Goal: Book appointment/travel/reservation

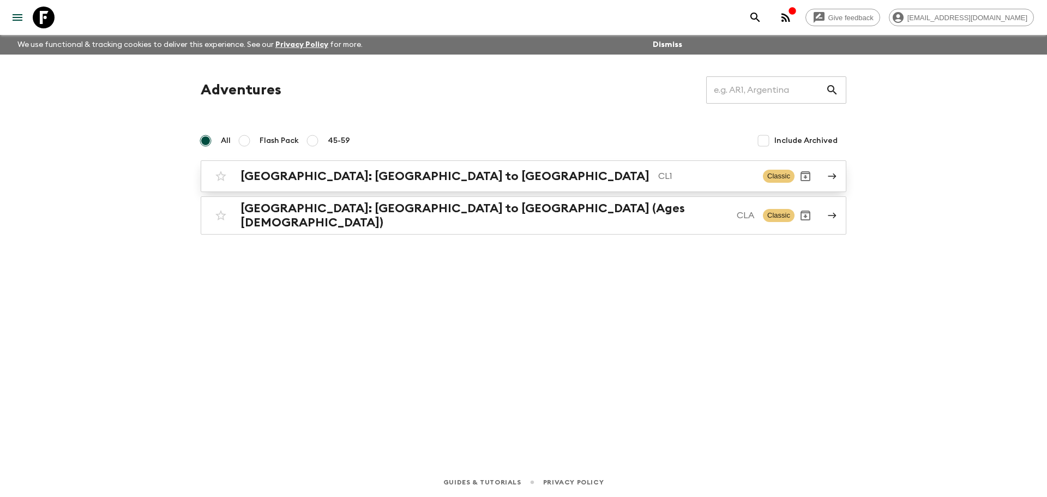
click at [399, 190] on link "[GEOGRAPHIC_DATA]: [GEOGRAPHIC_DATA] to Patagonia CL1 Classic" at bounding box center [524, 176] width 646 height 32
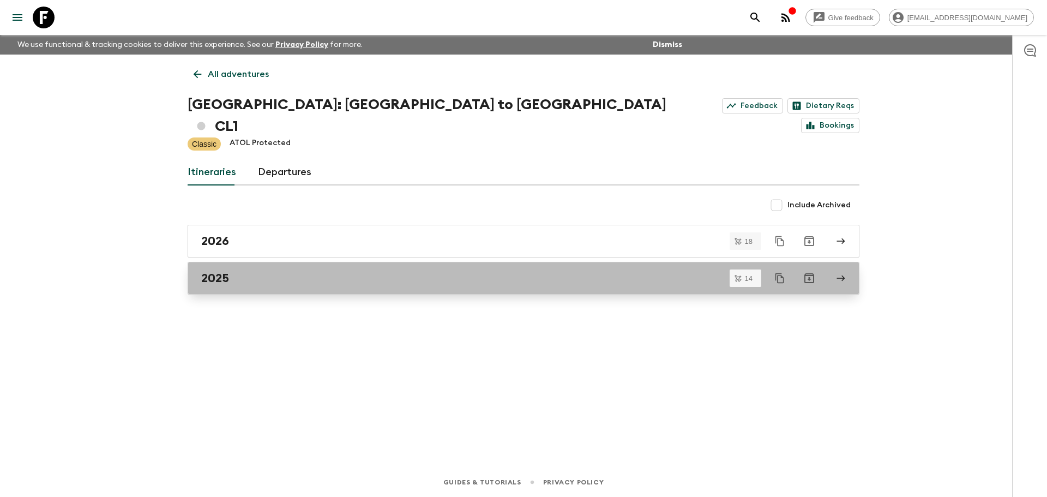
click at [247, 262] on link "2025" at bounding box center [524, 278] width 672 height 33
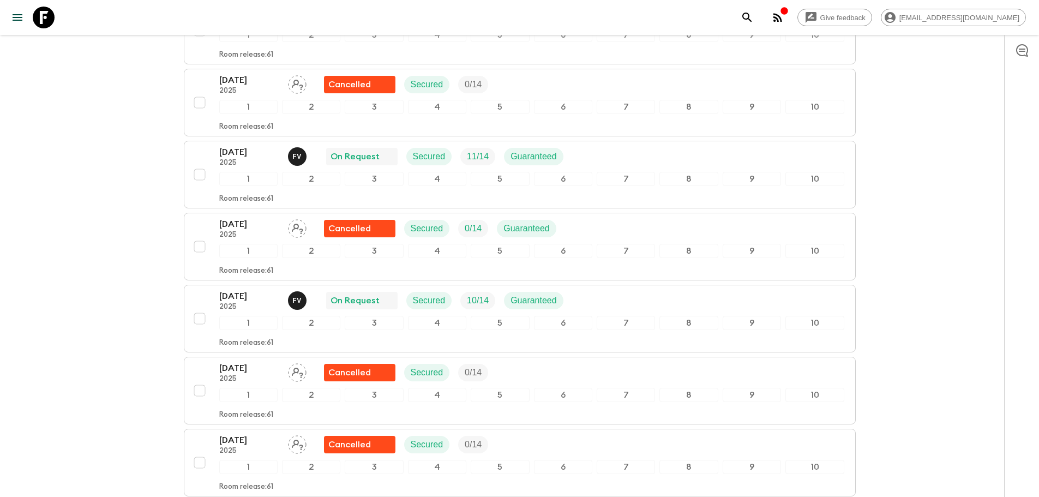
scroll to position [818, 0]
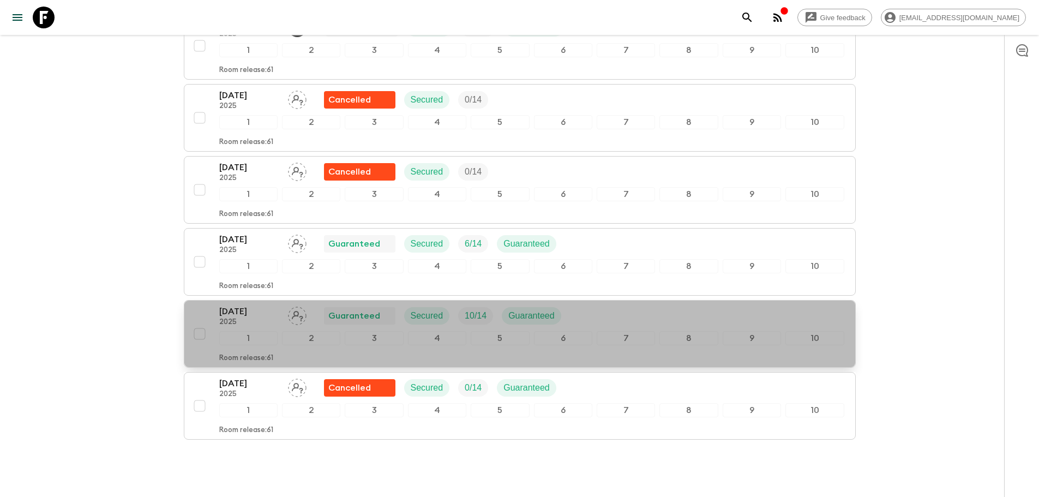
click at [239, 318] on p "2025" at bounding box center [249, 322] width 60 height 9
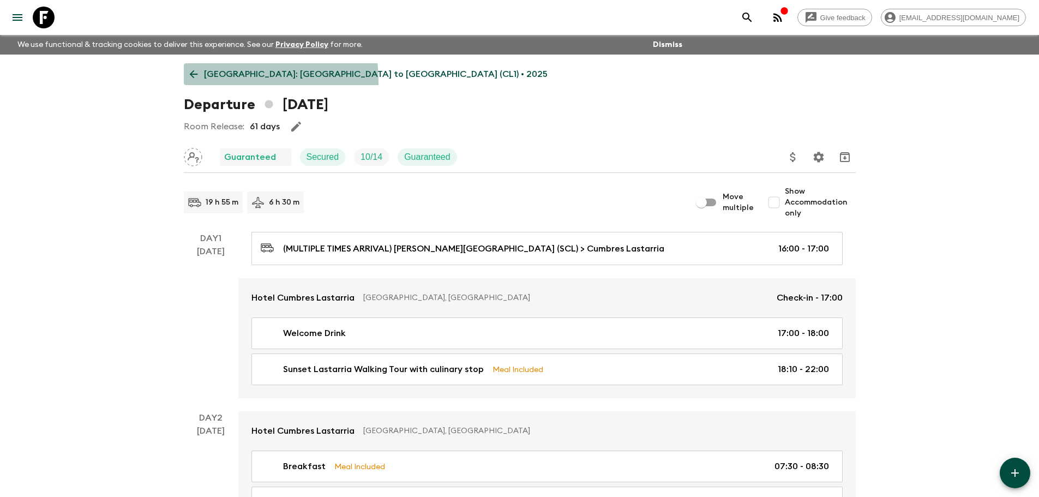
click at [193, 82] on link "[GEOGRAPHIC_DATA]: [GEOGRAPHIC_DATA] to [GEOGRAPHIC_DATA] (CL1) • 2025" at bounding box center [369, 74] width 370 height 22
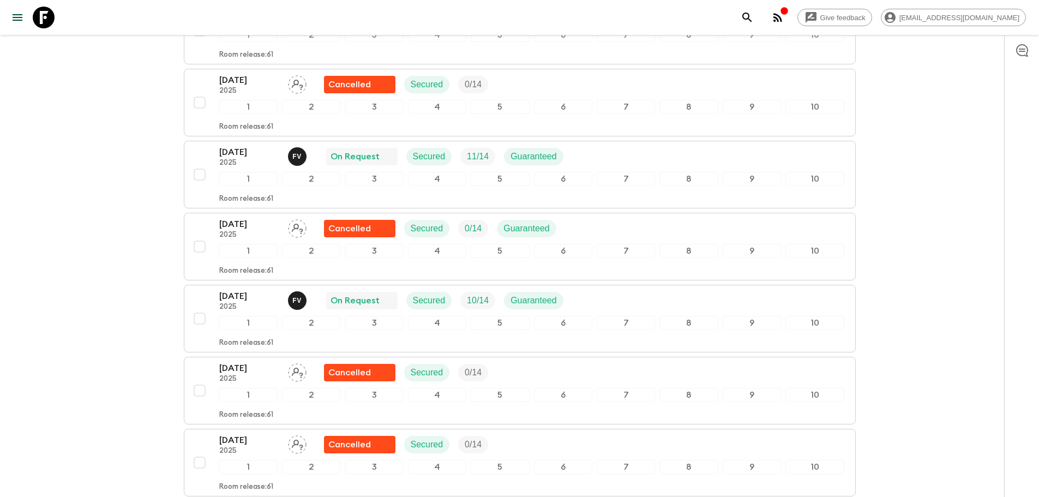
scroll to position [838, 0]
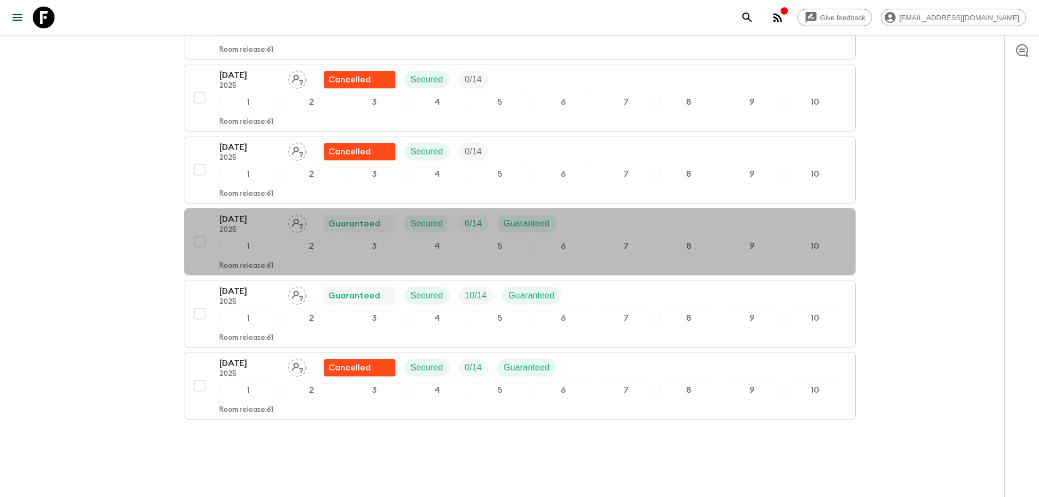
click at [254, 213] on p "[DATE]" at bounding box center [249, 219] width 60 height 13
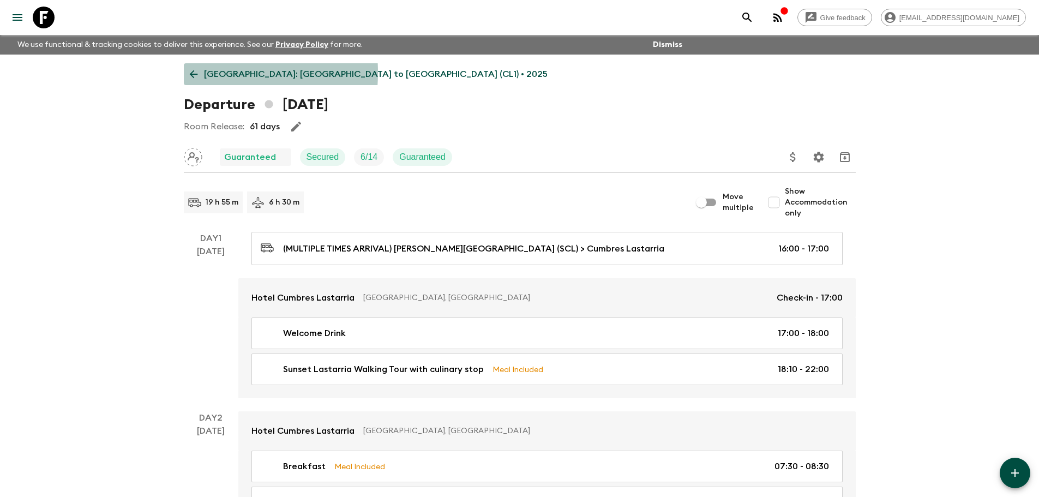
click at [188, 73] on icon at bounding box center [194, 74] width 12 height 12
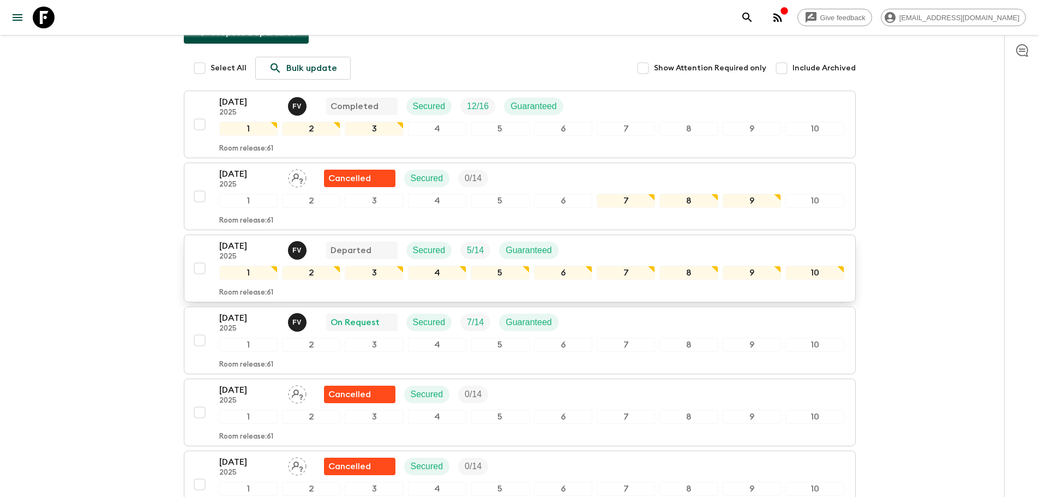
scroll to position [545, 0]
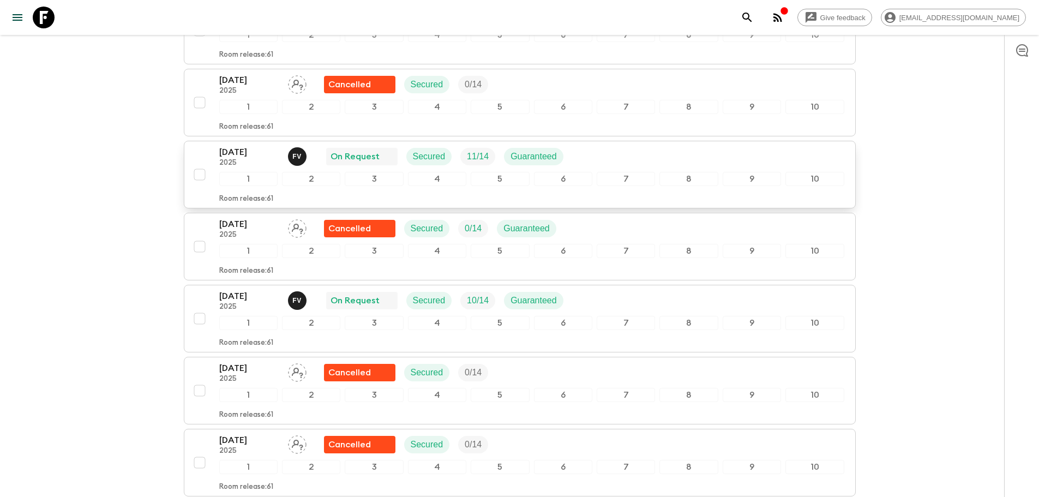
click at [264, 146] on p "[DATE]" at bounding box center [249, 152] width 60 height 13
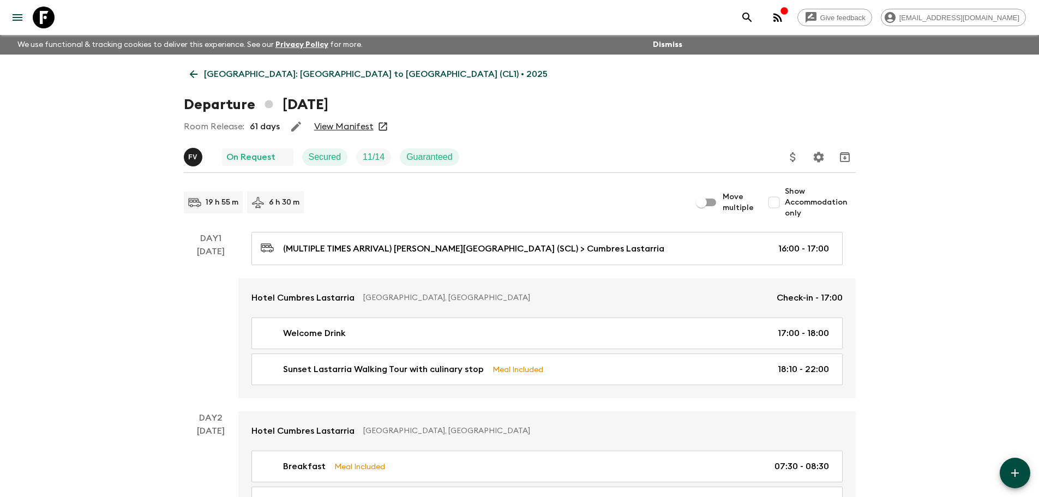
click at [325, 124] on link "View Manifest" at bounding box center [343, 126] width 59 height 11
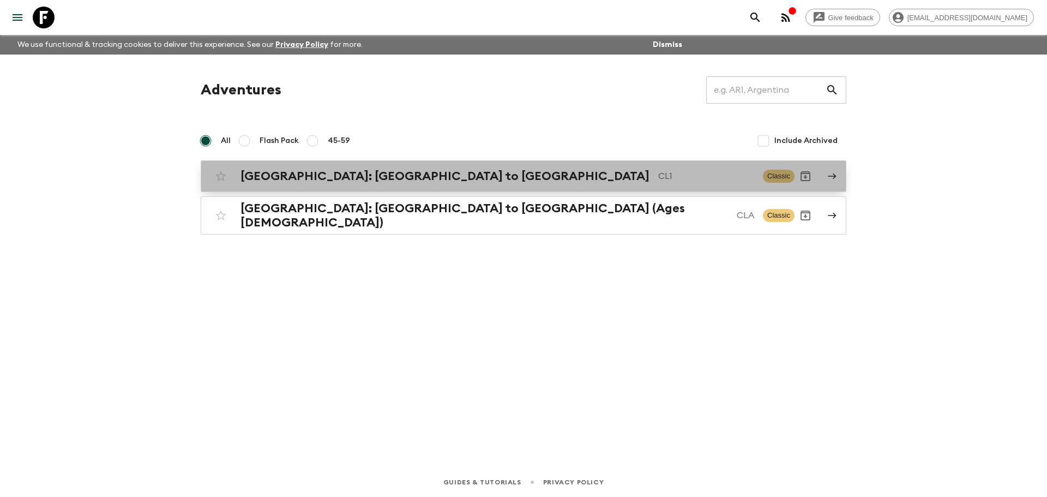
click at [364, 185] on div "[GEOGRAPHIC_DATA]: [GEOGRAPHIC_DATA] to Patagonia CL1 Classic" at bounding box center [502, 176] width 585 height 22
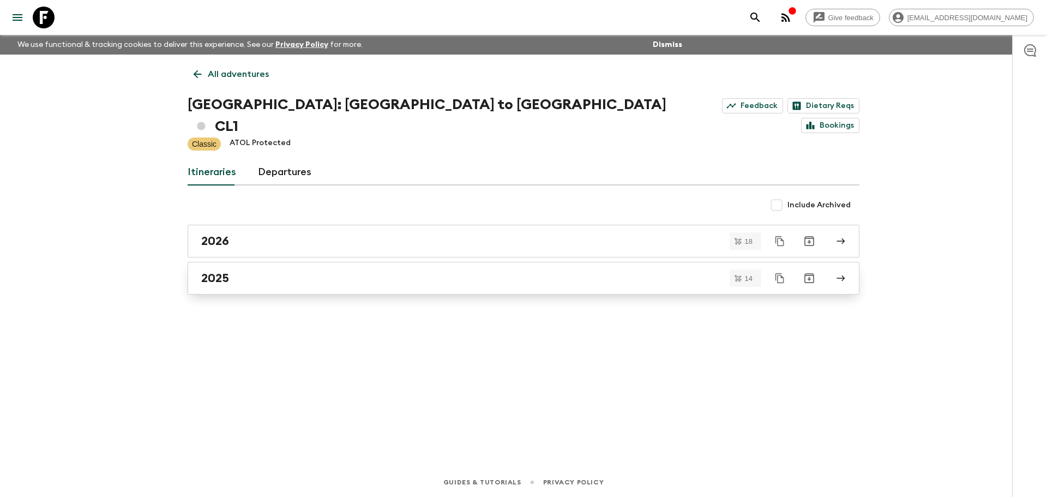
click at [224, 271] on h2 "2025" at bounding box center [215, 278] width 28 height 14
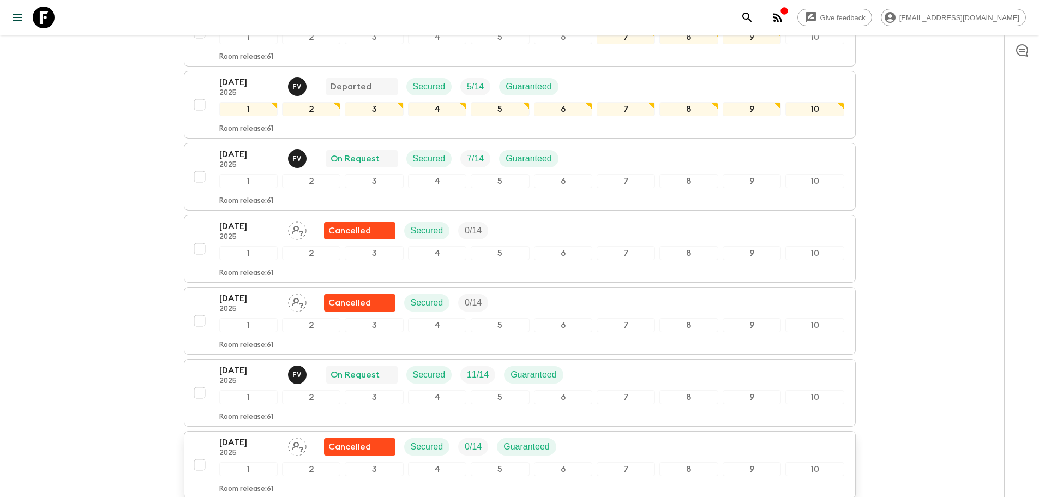
scroll to position [491, 0]
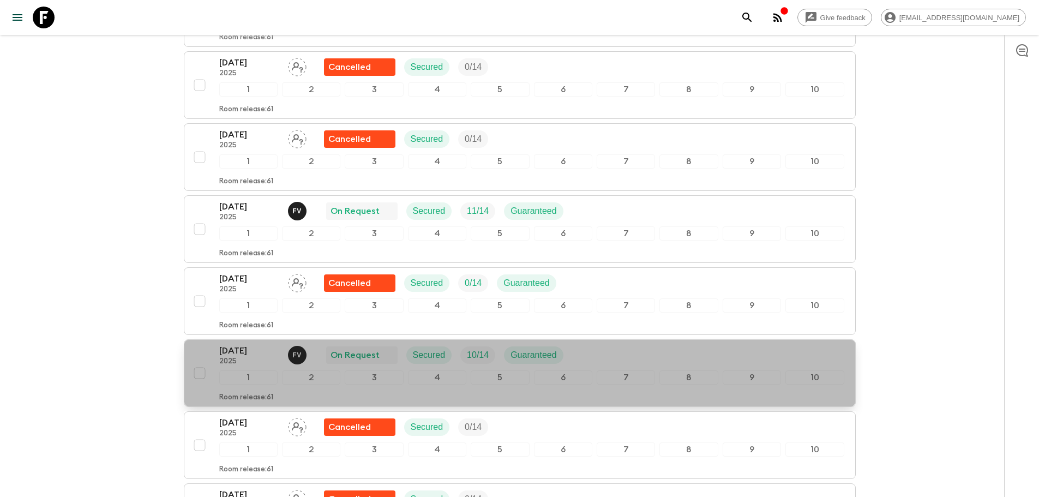
click at [257, 357] on p "2025" at bounding box center [249, 361] width 60 height 9
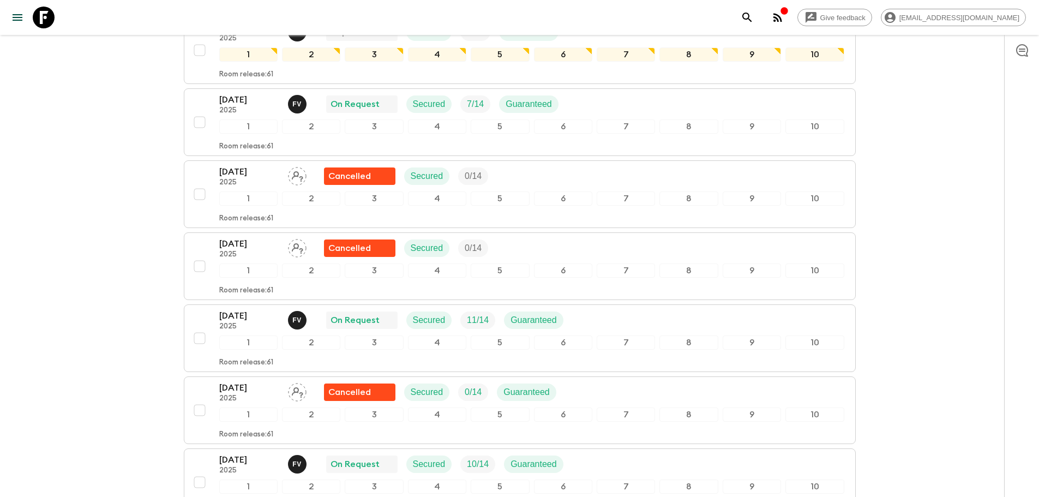
scroll to position [600, 0]
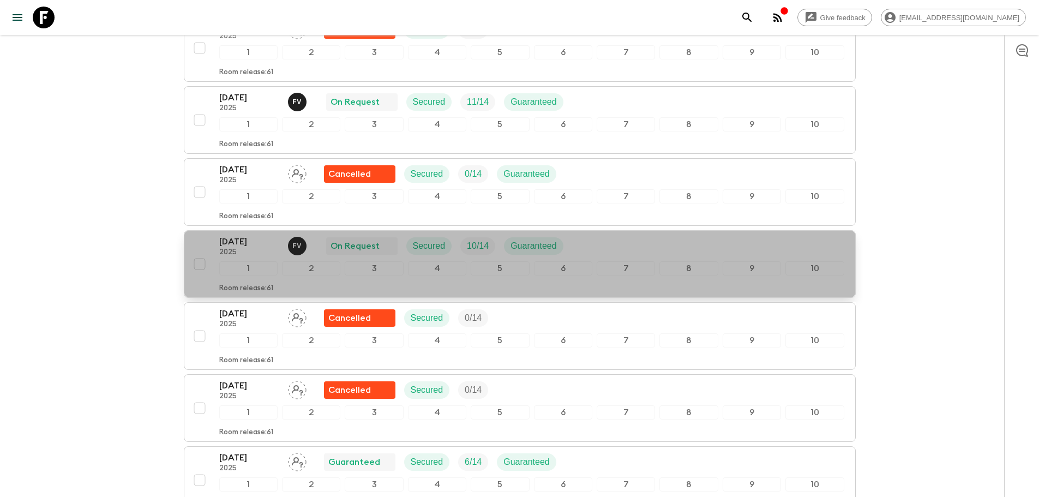
click at [260, 248] on p "2025" at bounding box center [249, 252] width 60 height 9
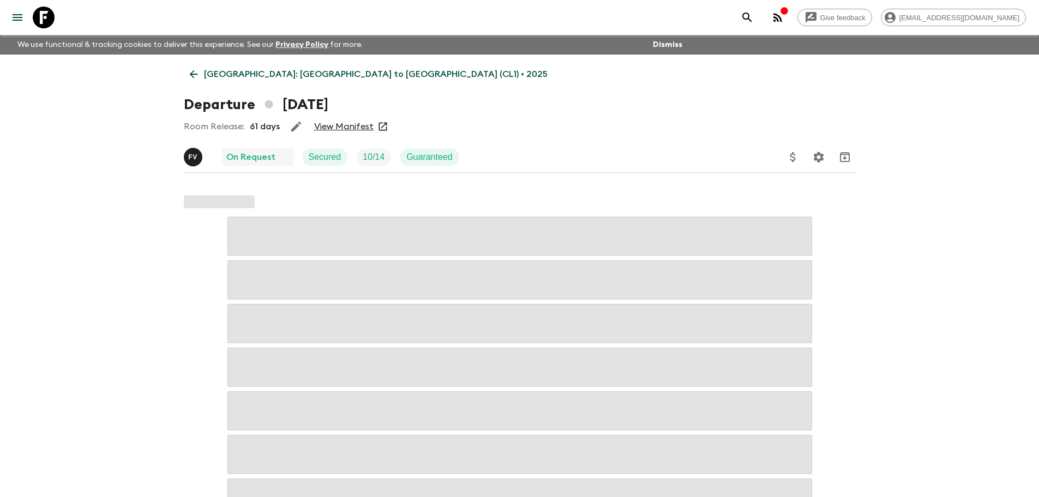
click at [356, 128] on link "View Manifest" at bounding box center [343, 126] width 59 height 11
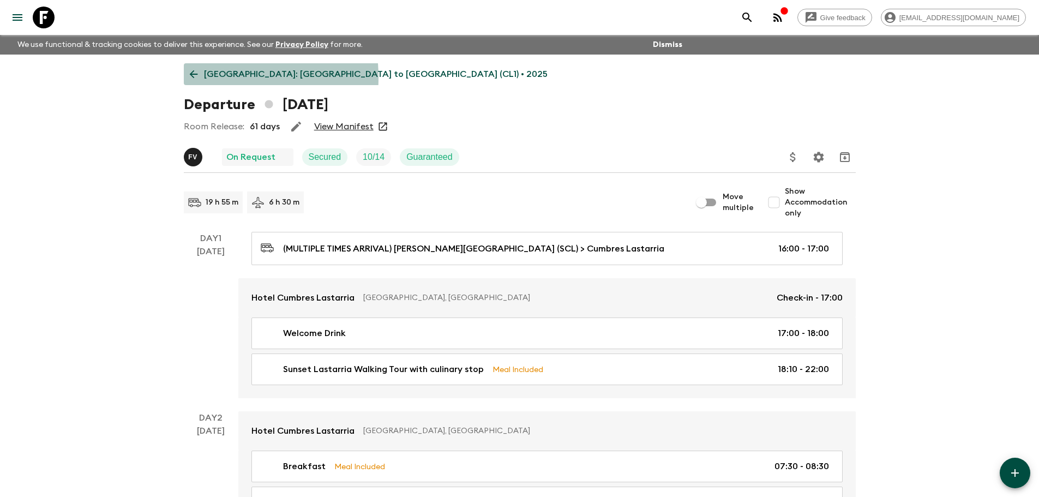
click at [194, 77] on icon at bounding box center [193, 74] width 8 height 8
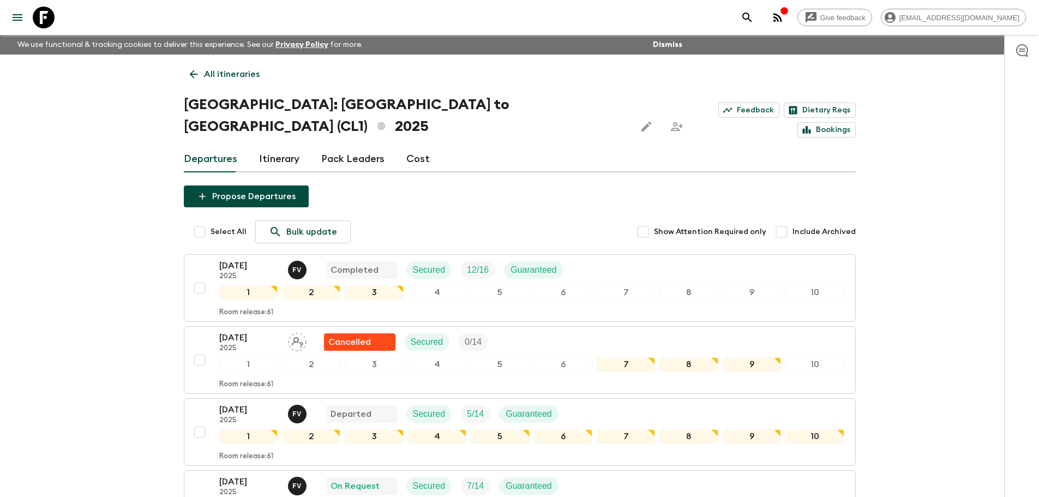
click at [191, 74] on icon at bounding box center [193, 74] width 8 height 8
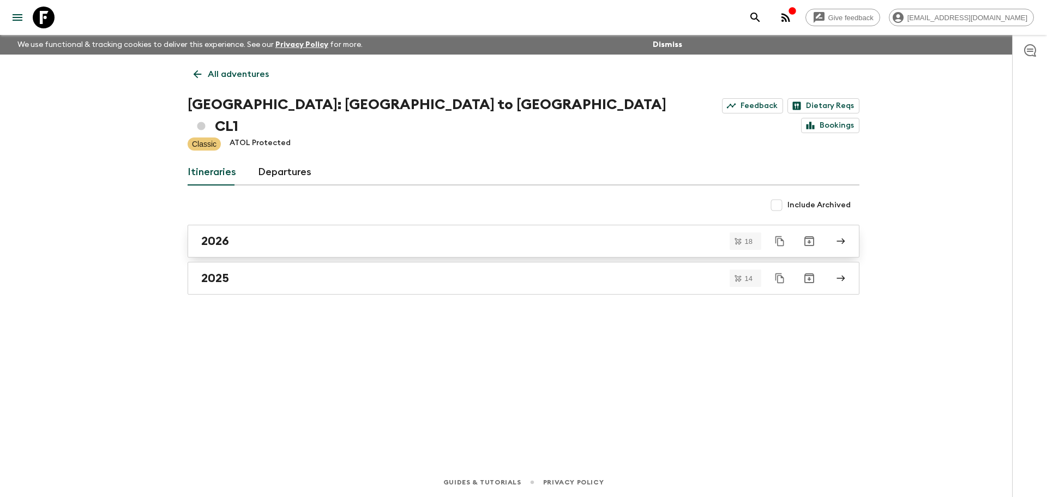
click at [236, 234] on div "2026" at bounding box center [513, 241] width 624 height 14
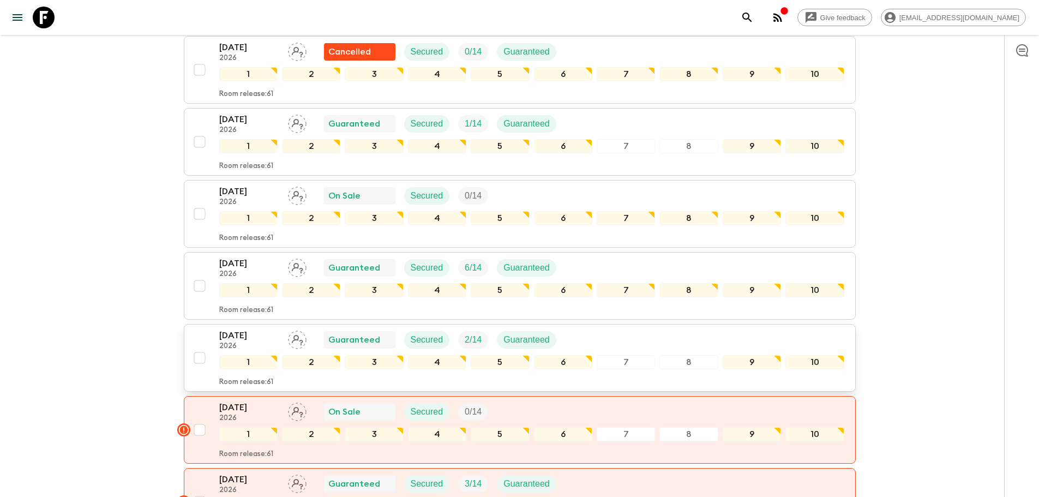
scroll to position [327, 0]
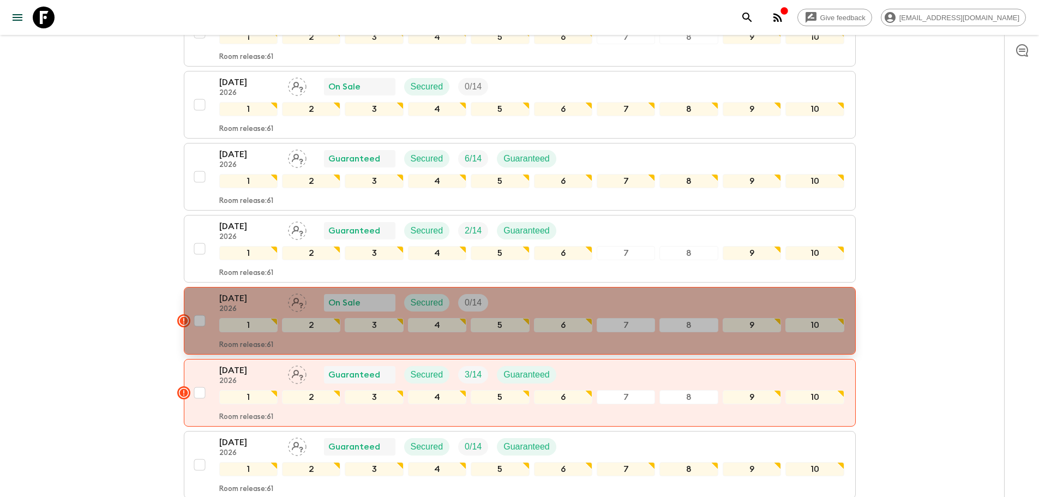
click at [184, 314] on rect "button" at bounding box center [183, 320] width 13 height 13
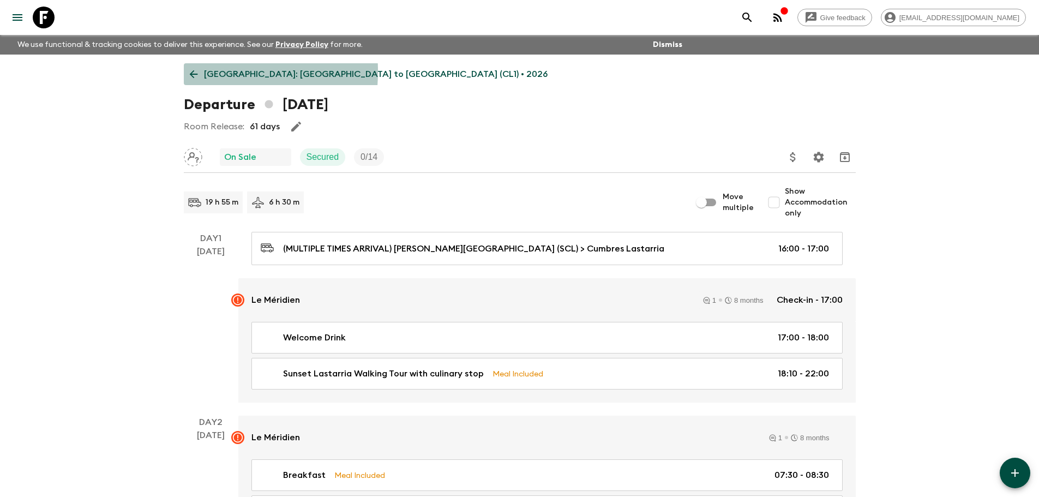
click at [190, 71] on icon at bounding box center [194, 74] width 12 height 12
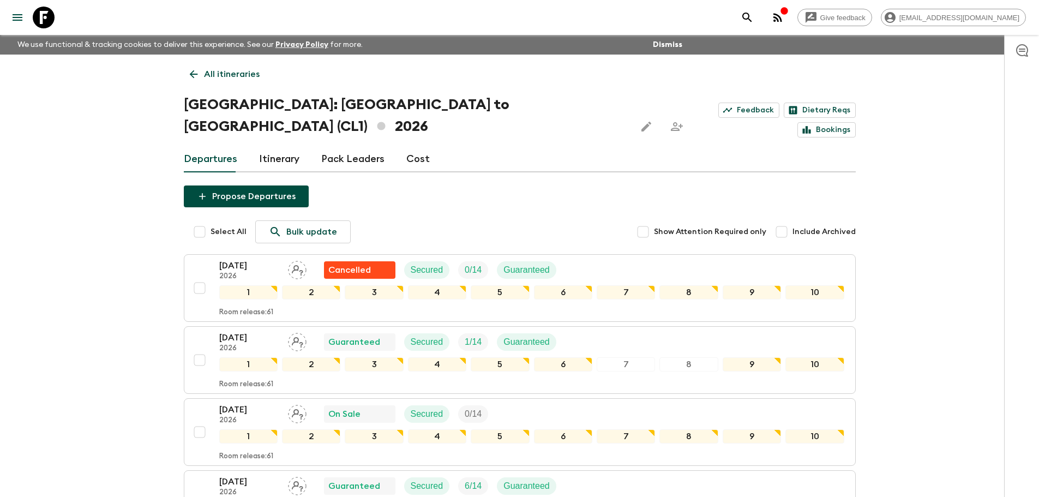
click at [253, 272] on p "2026" at bounding box center [249, 276] width 60 height 9
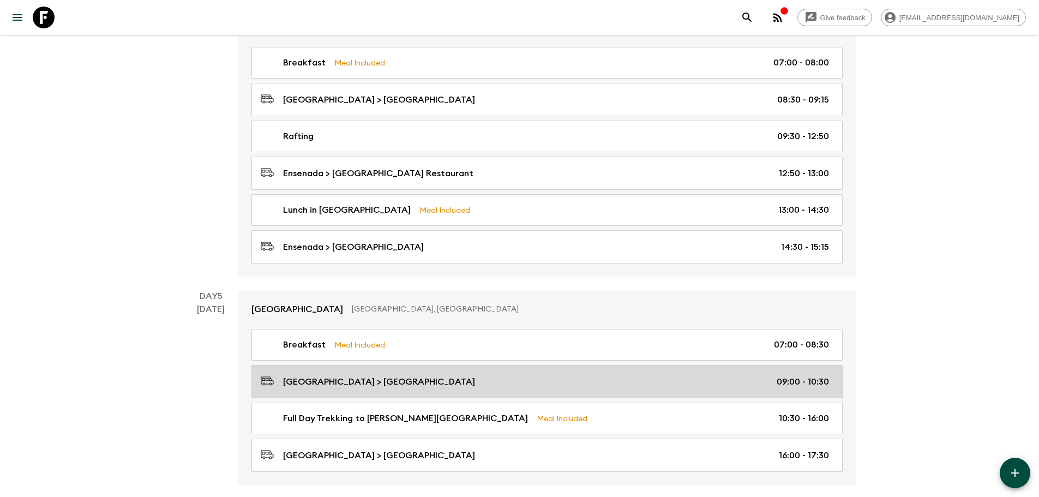
scroll to position [1200, 0]
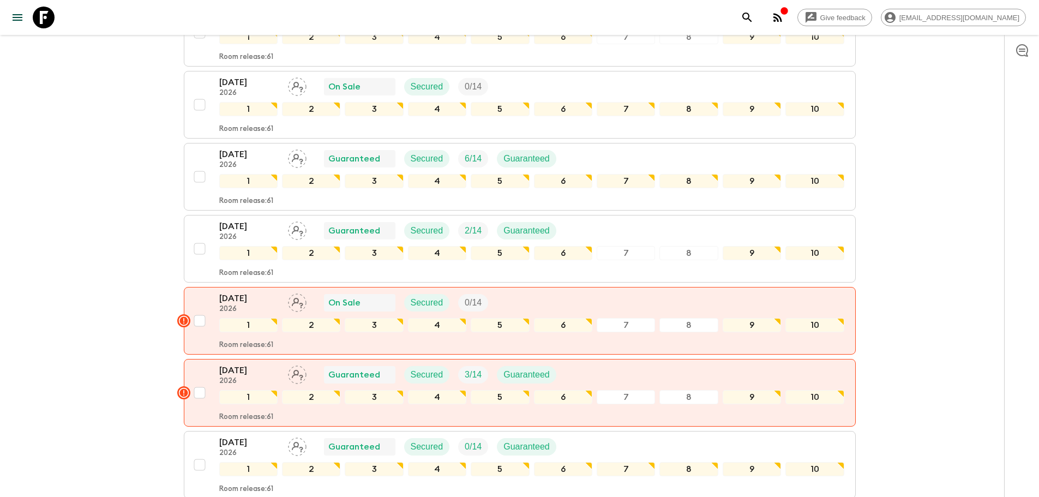
scroll to position [436, 0]
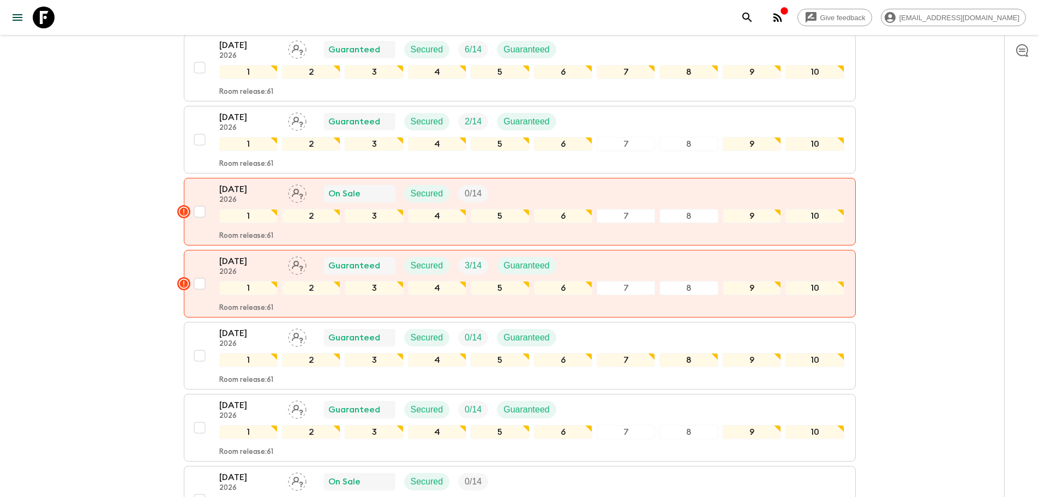
click at [110, 373] on div "Give feedback [EMAIL_ADDRESS][DOMAIN_NAME] We use functional & tracking cookies…" at bounding box center [519, 386] width 1039 height 1645
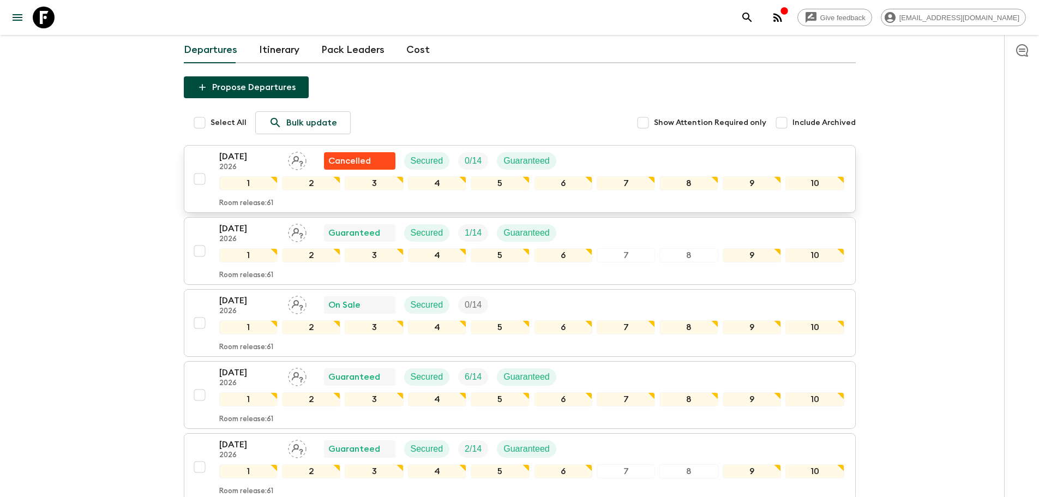
click at [255, 163] on p "2026" at bounding box center [249, 167] width 60 height 9
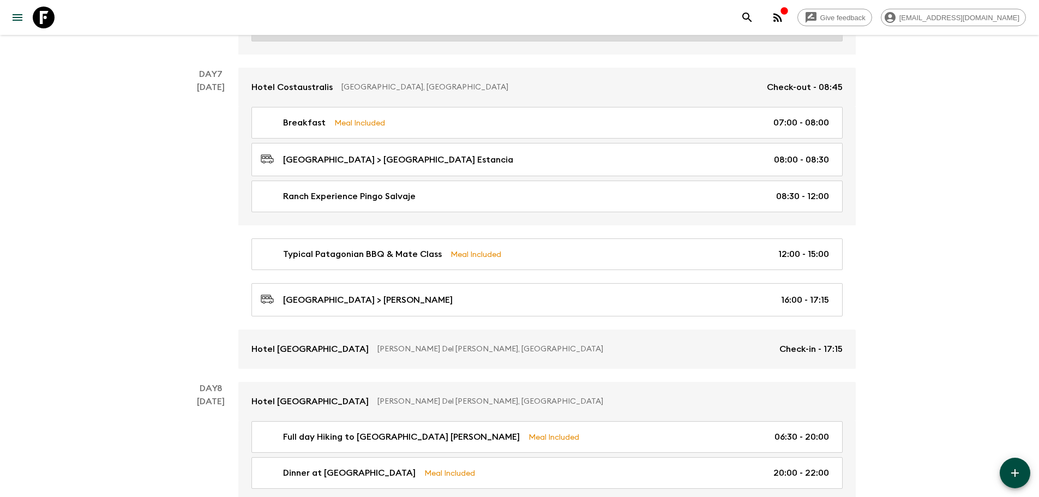
scroll to position [1963, 0]
